Goal: Information Seeking & Learning: Learn about a topic

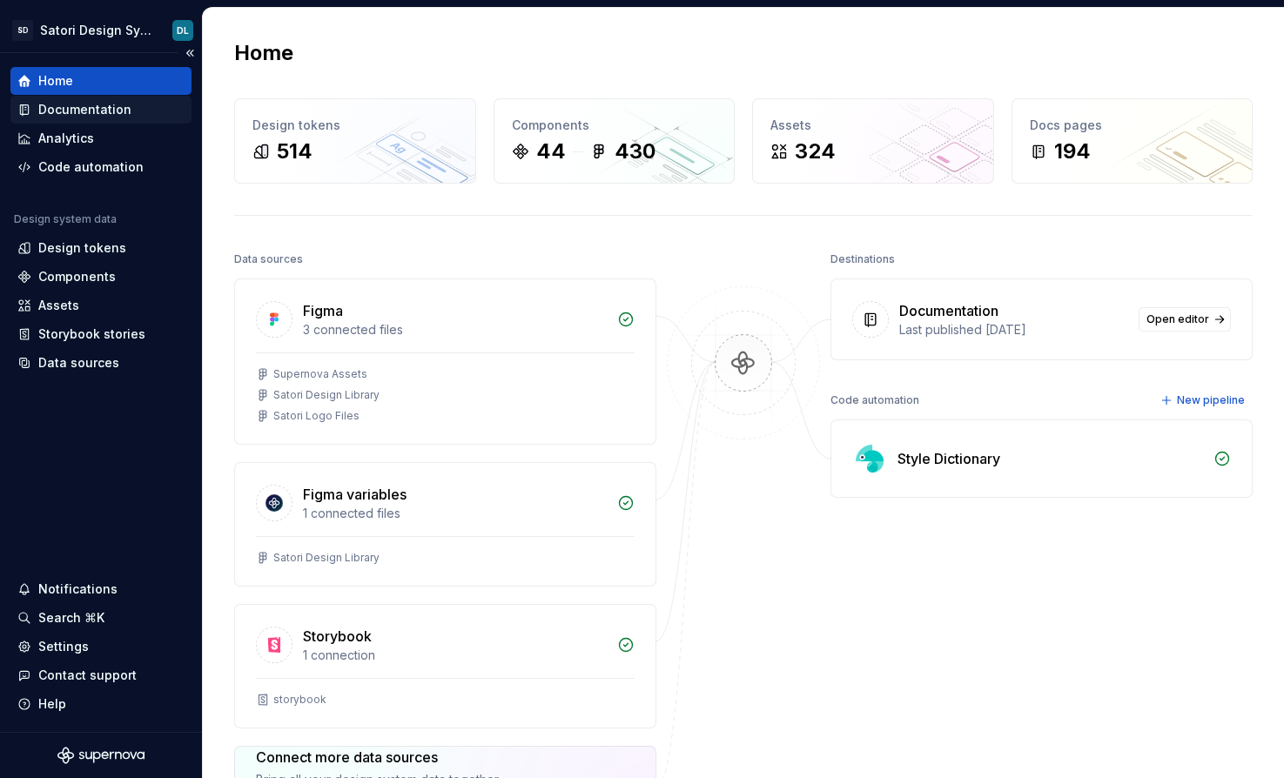
click at [131, 111] on div "Documentation" at bounding box center [100, 109] width 167 height 17
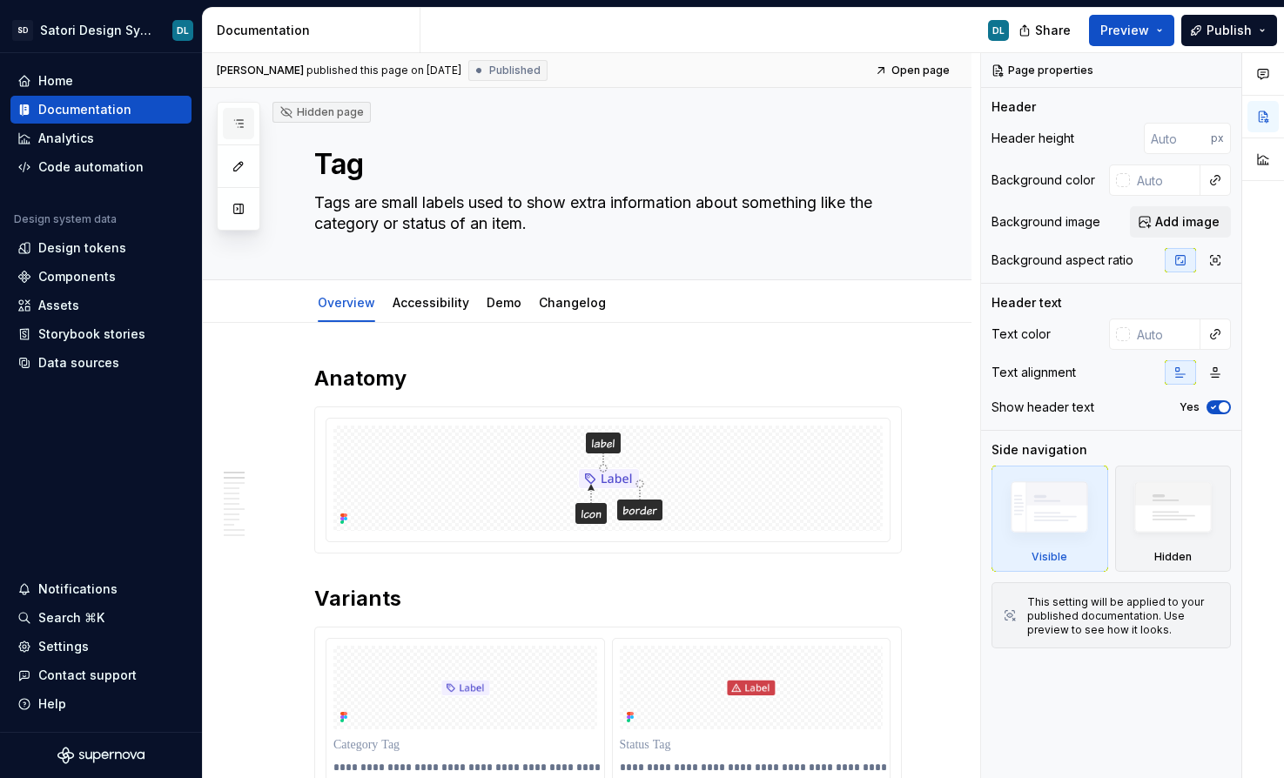
click at [240, 116] on button "button" at bounding box center [238, 123] width 31 height 31
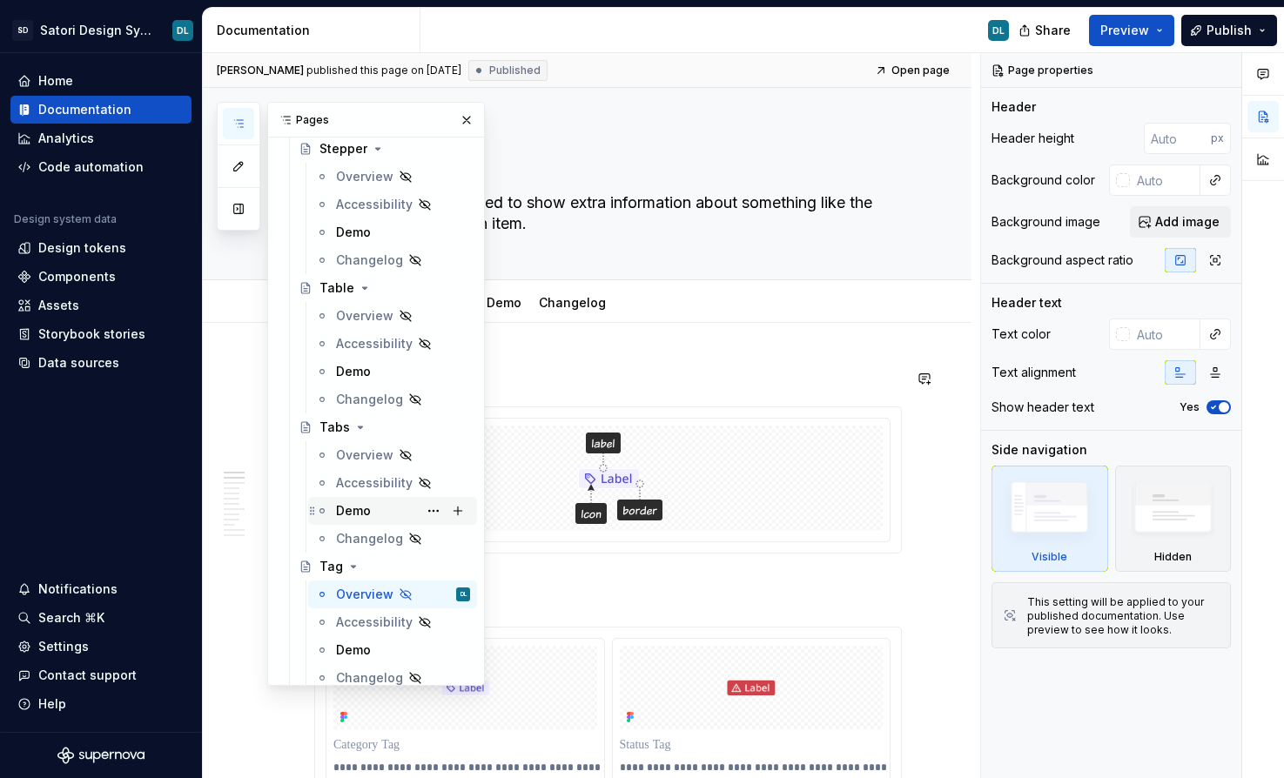
scroll to position [5585, 0]
click at [340, 285] on div "Table" at bounding box center [336, 285] width 35 height 17
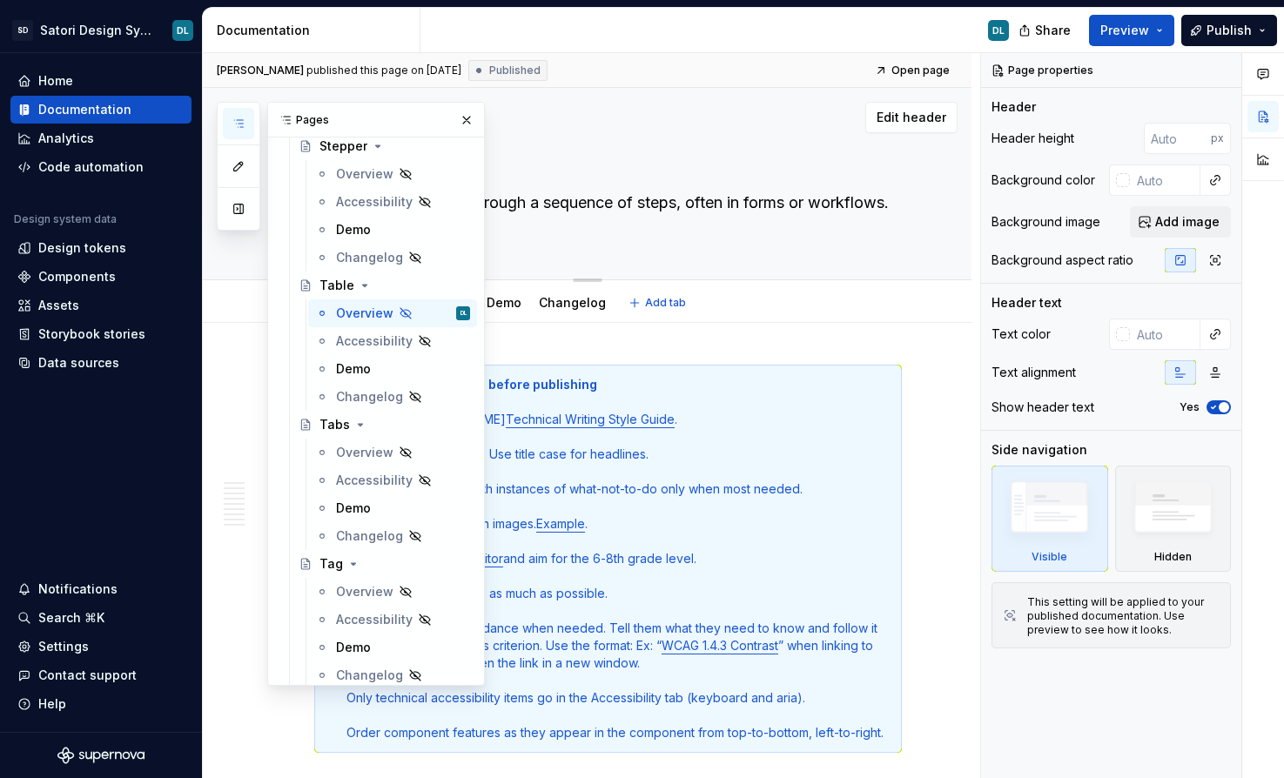
click at [587, 245] on div "Table Steppers guide users through a sequence of steps, often in forms or workf…" at bounding box center [607, 183] width 587 height 191
click at [520, 254] on div "Table Steppers guide users through a sequence of steps, often in forms or workf…" at bounding box center [607, 183] width 587 height 191
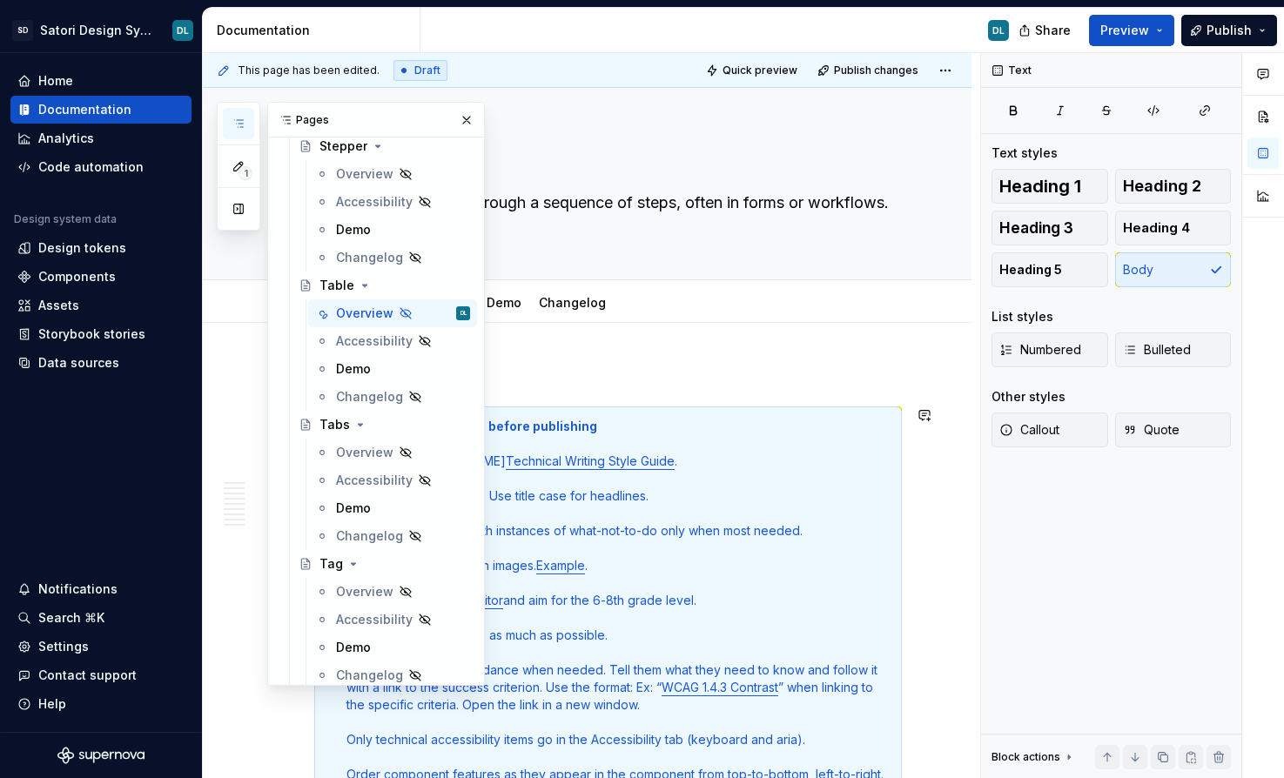
scroll to position [1, 0]
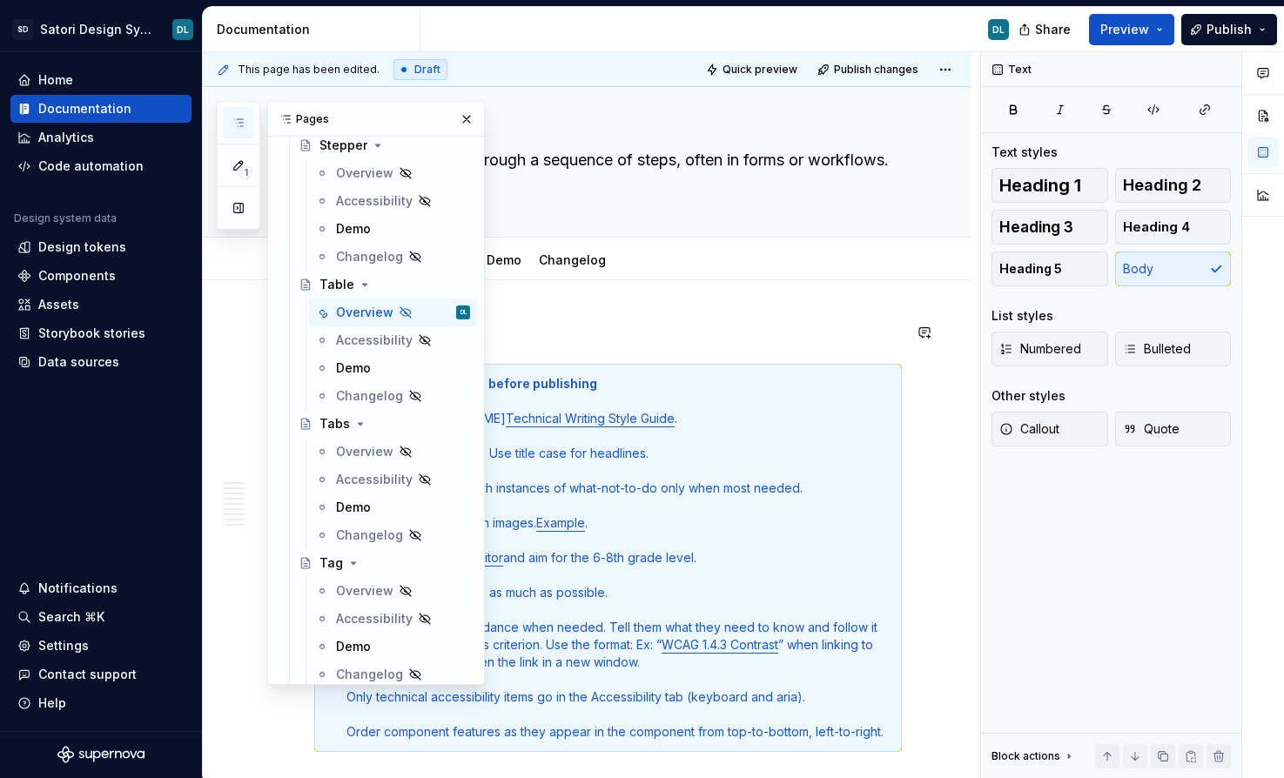
click at [536, 334] on p at bounding box center [607, 332] width 587 height 21
click at [463, 120] on button "button" at bounding box center [466, 119] width 24 height 24
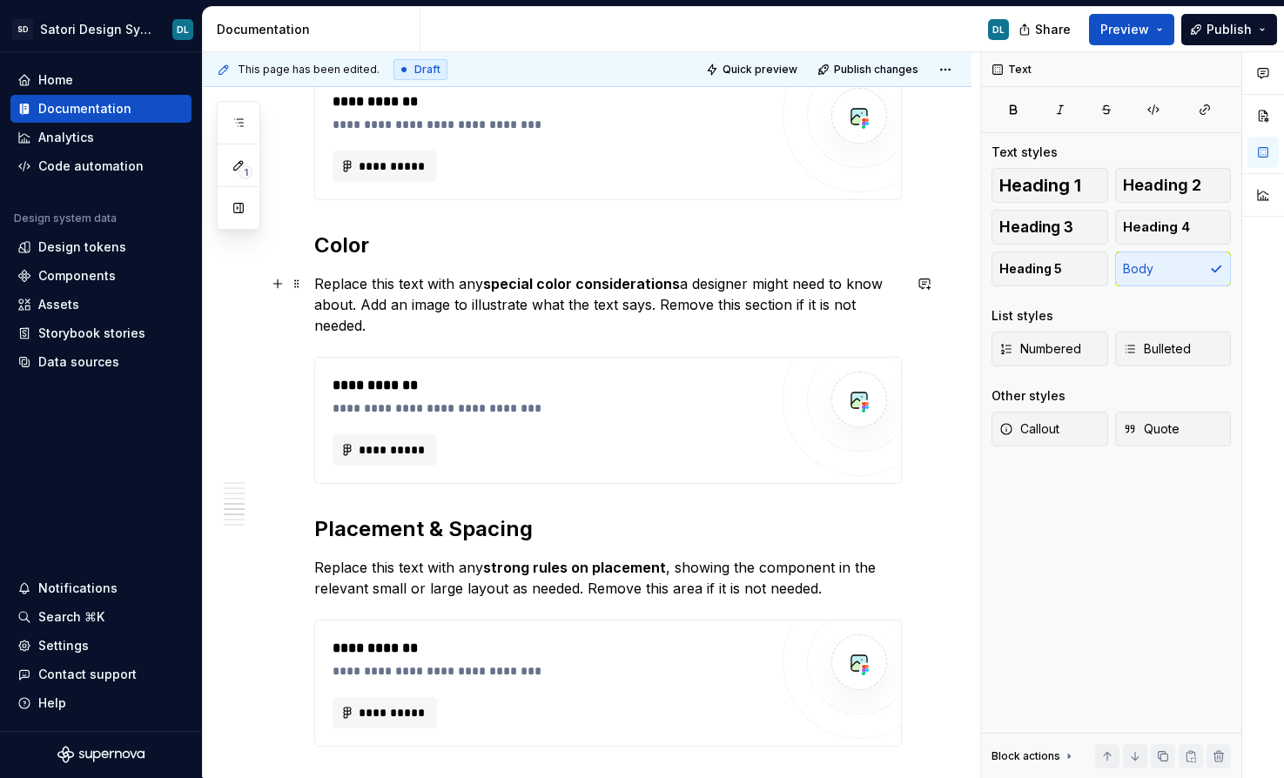
scroll to position [1577, 0]
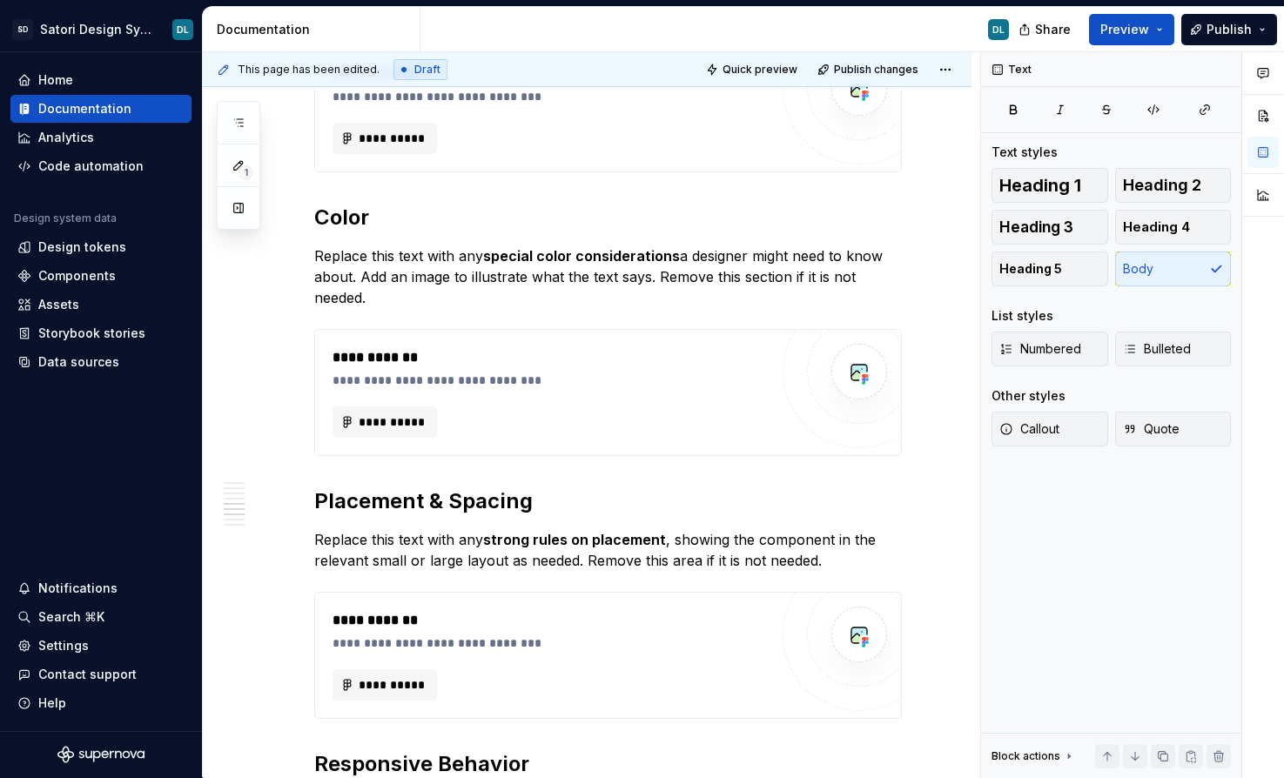
type textarea "*"
